Goal: Information Seeking & Learning: Learn about a topic

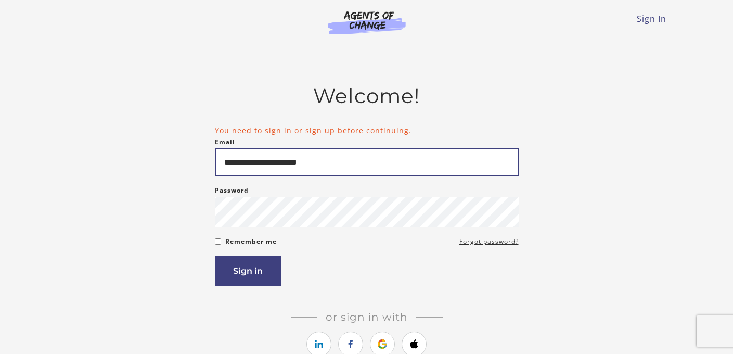
type input "**********"
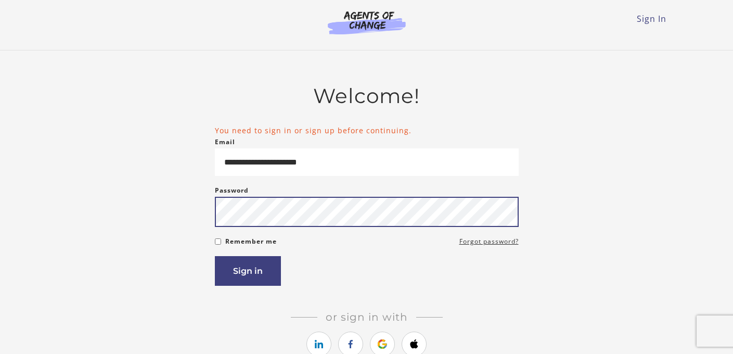
click at [247, 273] on button "Sign in" at bounding box center [248, 271] width 66 height 30
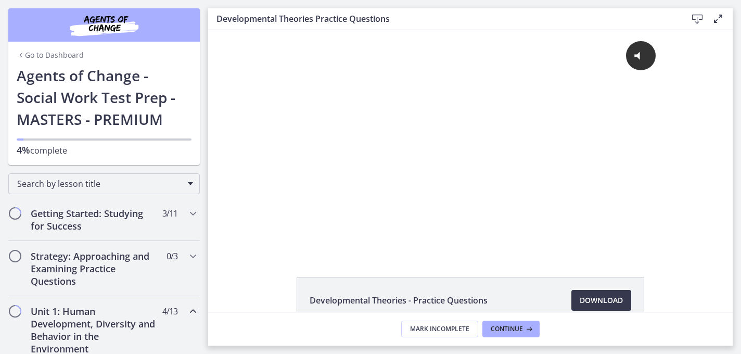
drag, startPoint x: 208, startPoint y: 30, endPoint x: 396, endPoint y: 162, distance: 229.6
click at [396, 162] on div "Click for sound @keyframes VOLUME_SMALL_WAVE_FLASH { 0% { opacity: 0; } 33% { o…" at bounding box center [471, 132] width 392 height 205
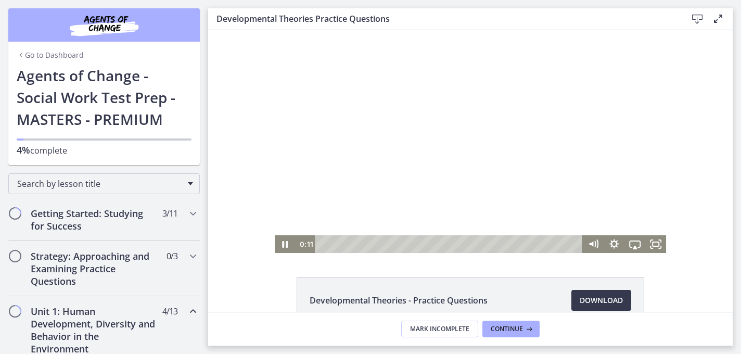
click at [396, 162] on div at bounding box center [471, 141] width 392 height 223
click at [406, 163] on div at bounding box center [471, 141] width 392 height 223
